Goal: Transaction & Acquisition: Purchase product/service

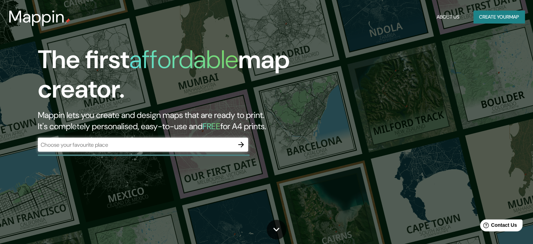
click at [163, 139] on div "​" at bounding box center [143, 144] width 210 height 14
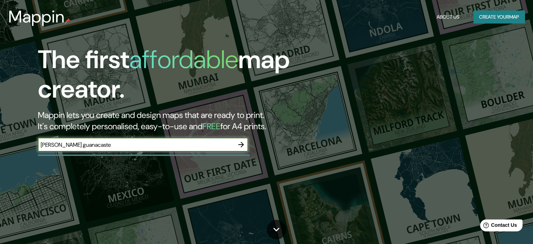
type input "[PERSON_NAME] guanacaste"
click at [241, 142] on icon "button" at bounding box center [241, 144] width 8 height 8
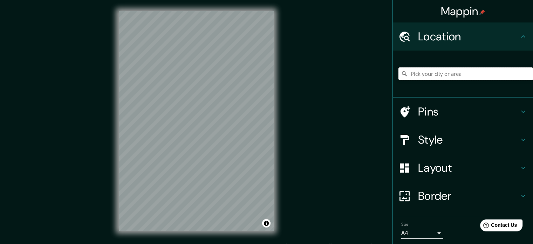
click at [437, 72] on input "Pick your city or area" at bounding box center [466, 73] width 135 height 13
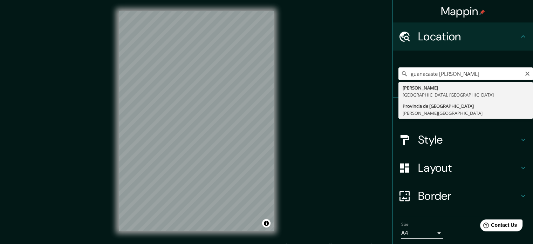
type input "Provincia de Guanacaste, [PERSON_NAME][GEOGRAPHIC_DATA]"
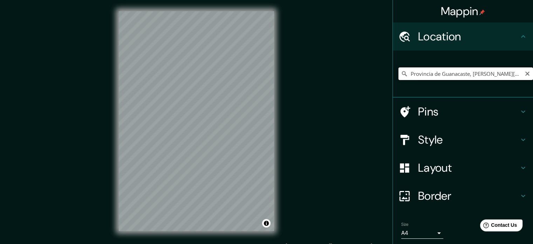
click at [462, 76] on input "Provincia de Guanacaste, [PERSON_NAME][GEOGRAPHIC_DATA]" at bounding box center [466, 73] width 135 height 13
click at [525, 73] on icon "Clear" at bounding box center [527, 74] width 4 height 4
click at [482, 75] on input "Pick your city or area" at bounding box center [466, 73] width 135 height 13
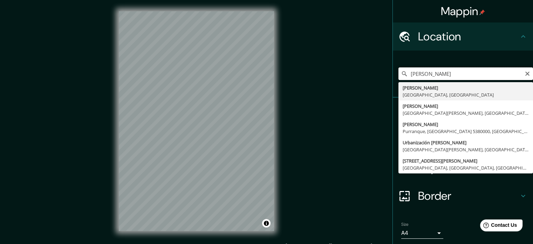
click at [415, 74] on input "[PERSON_NAME]" at bounding box center [466, 73] width 135 height 13
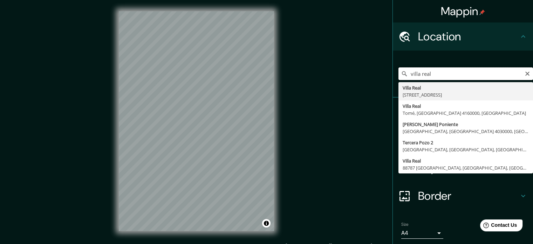
click at [432, 72] on input "villa real" at bounding box center [466, 73] width 135 height 13
click at [416, 73] on input "villa real guanacaste" at bounding box center [466, 73] width 135 height 13
drag, startPoint x: 459, startPoint y: 74, endPoint x: 385, endPoint y: 77, distance: 74.0
click at [385, 77] on div "Mappin Location [GEOGRAPHIC_DATA] [GEOGRAPHIC_DATA] [PERSON_NAME][GEOGRAPHIC_DA…" at bounding box center [266, 126] width 533 height 253
type input "Tamarindo, [GEOGRAPHIC_DATA][PERSON_NAME], [GEOGRAPHIC_DATA], [PERSON_NAME][GEO…"
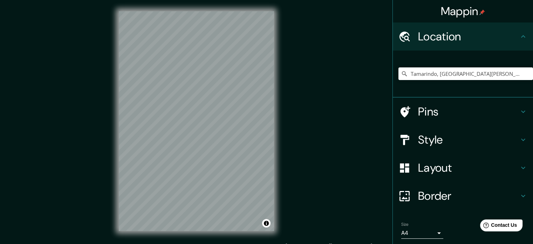
click at [436, 148] on div "Style" at bounding box center [463, 140] width 140 height 28
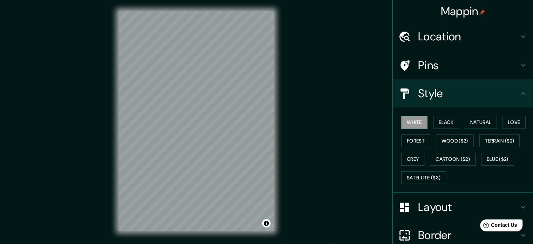
click at [463, 87] on h4 "Style" at bounding box center [468, 93] width 101 height 14
click at [470, 32] on h4 "Location" at bounding box center [468, 36] width 101 height 14
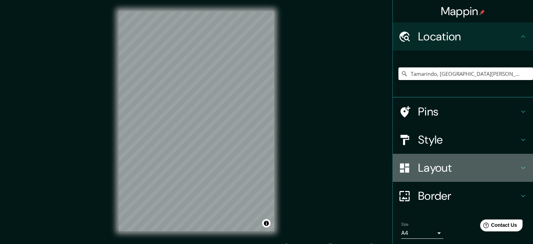
click at [442, 171] on h4 "Layout" at bounding box center [468, 168] width 101 height 14
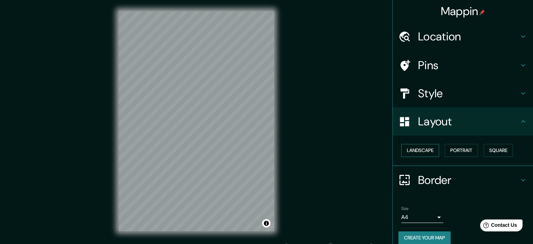
click at [426, 151] on button "Landscape" at bounding box center [420, 150] width 38 height 13
